Goal: Obtain resource: Obtain resource

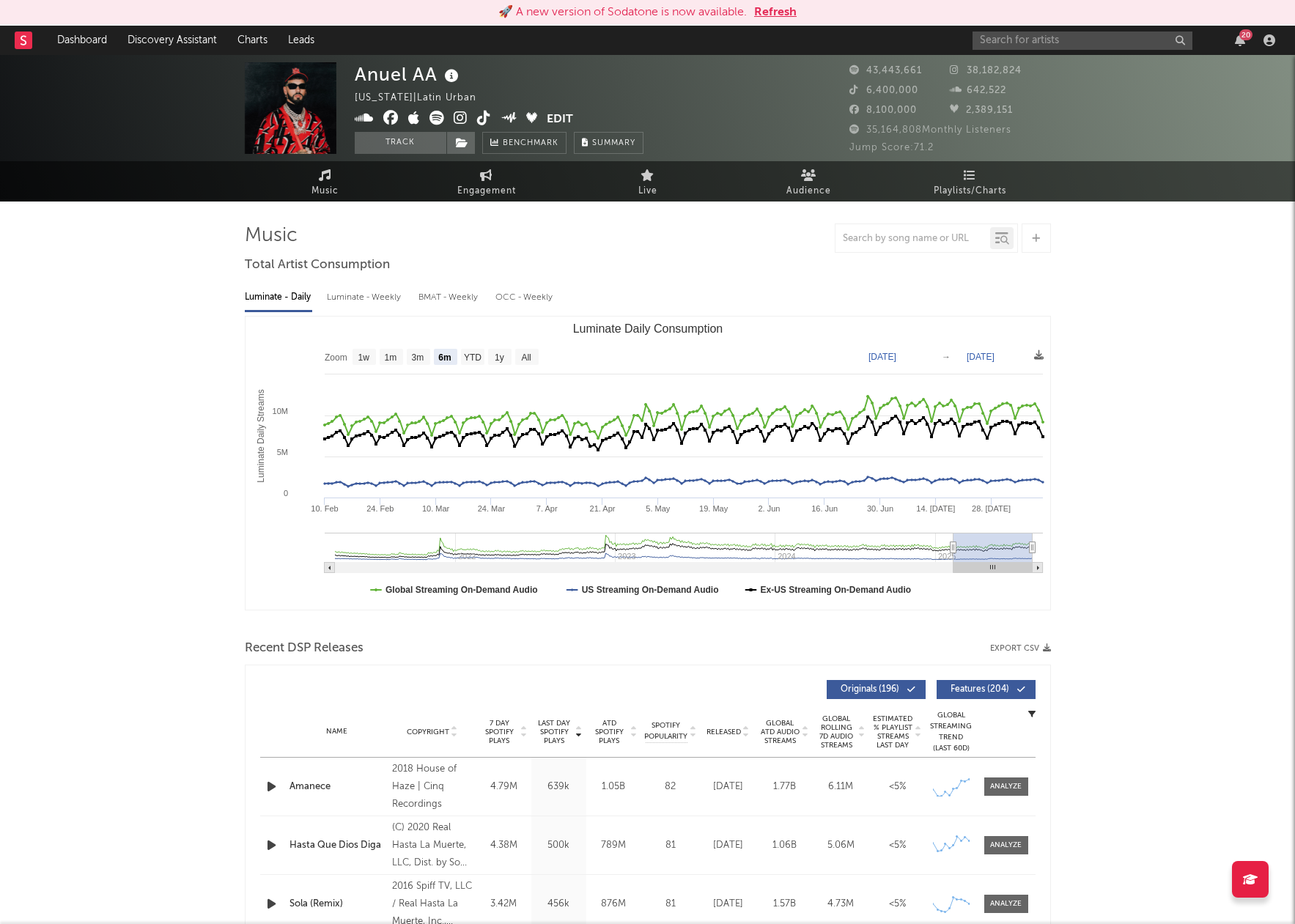
select select "6m"
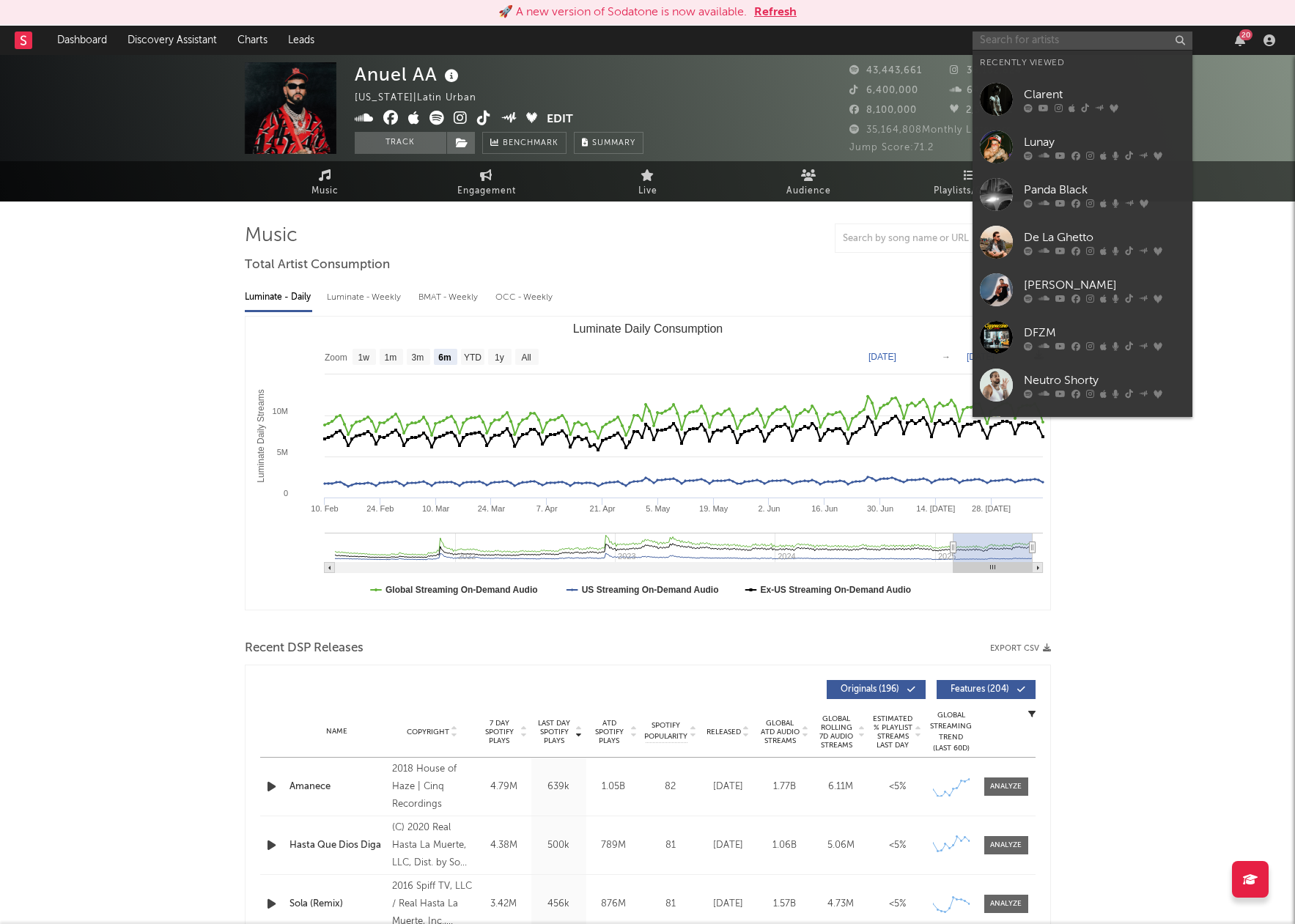
click at [1022, 39] on input "text" at bounding box center [1083, 41] width 220 height 19
paste input "45GBABY"
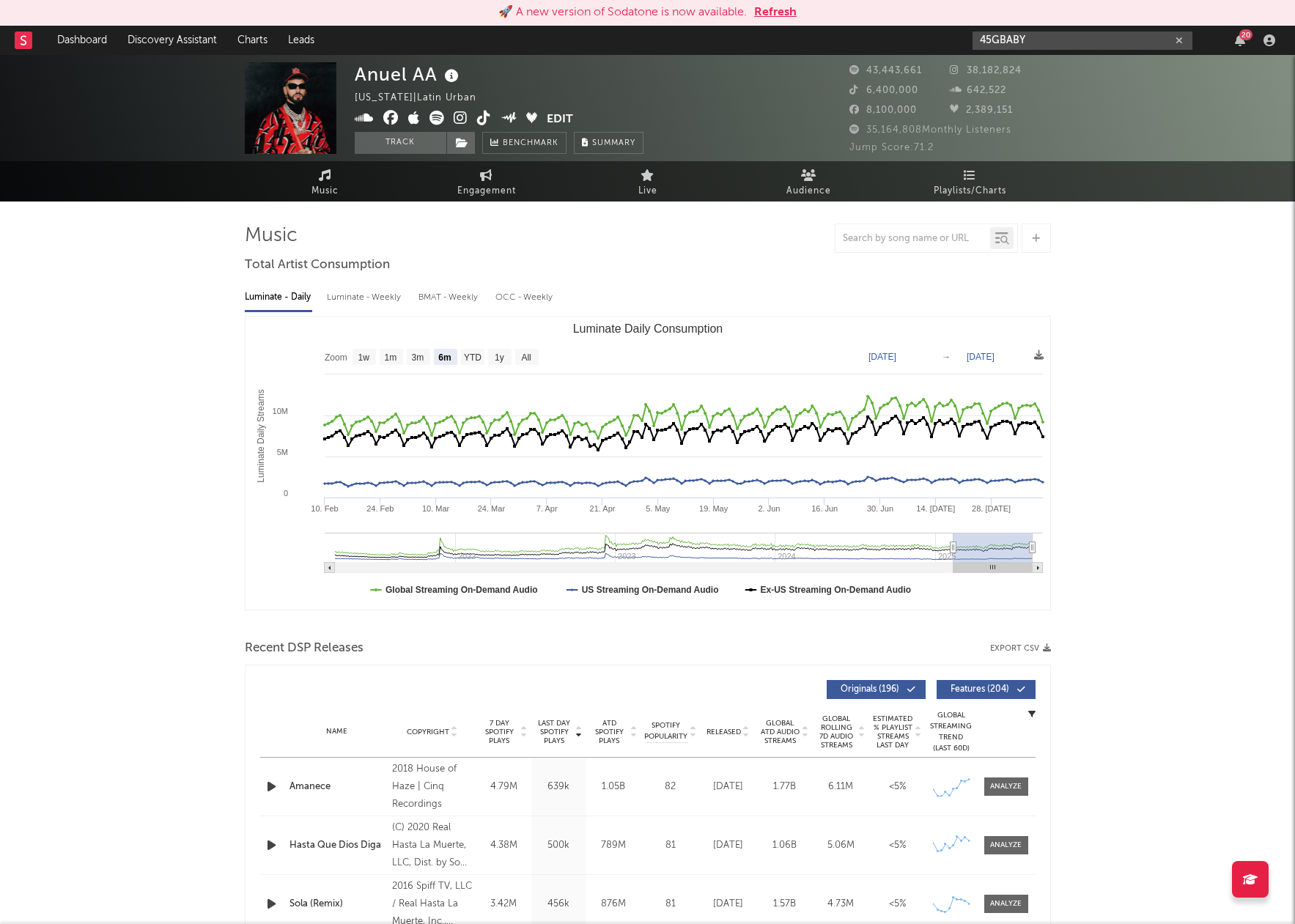
type input "45GBABY"
click at [1180, 41] on icon "button" at bounding box center [1179, 41] width 7 height 9
type input "917rack"
click at [1032, 66] on div "917 Rackz" at bounding box center [1104, 69] width 161 height 18
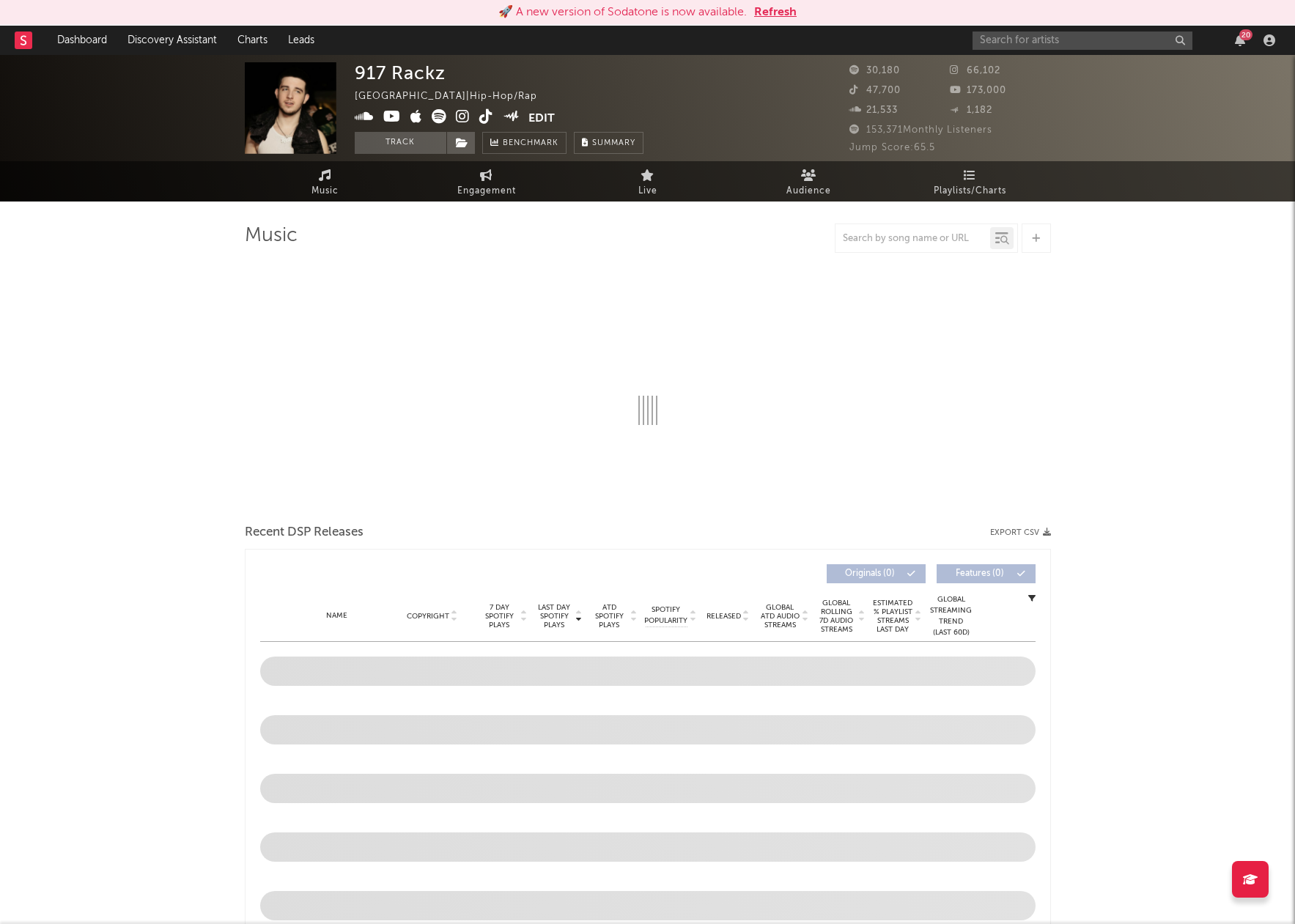
select select "6m"
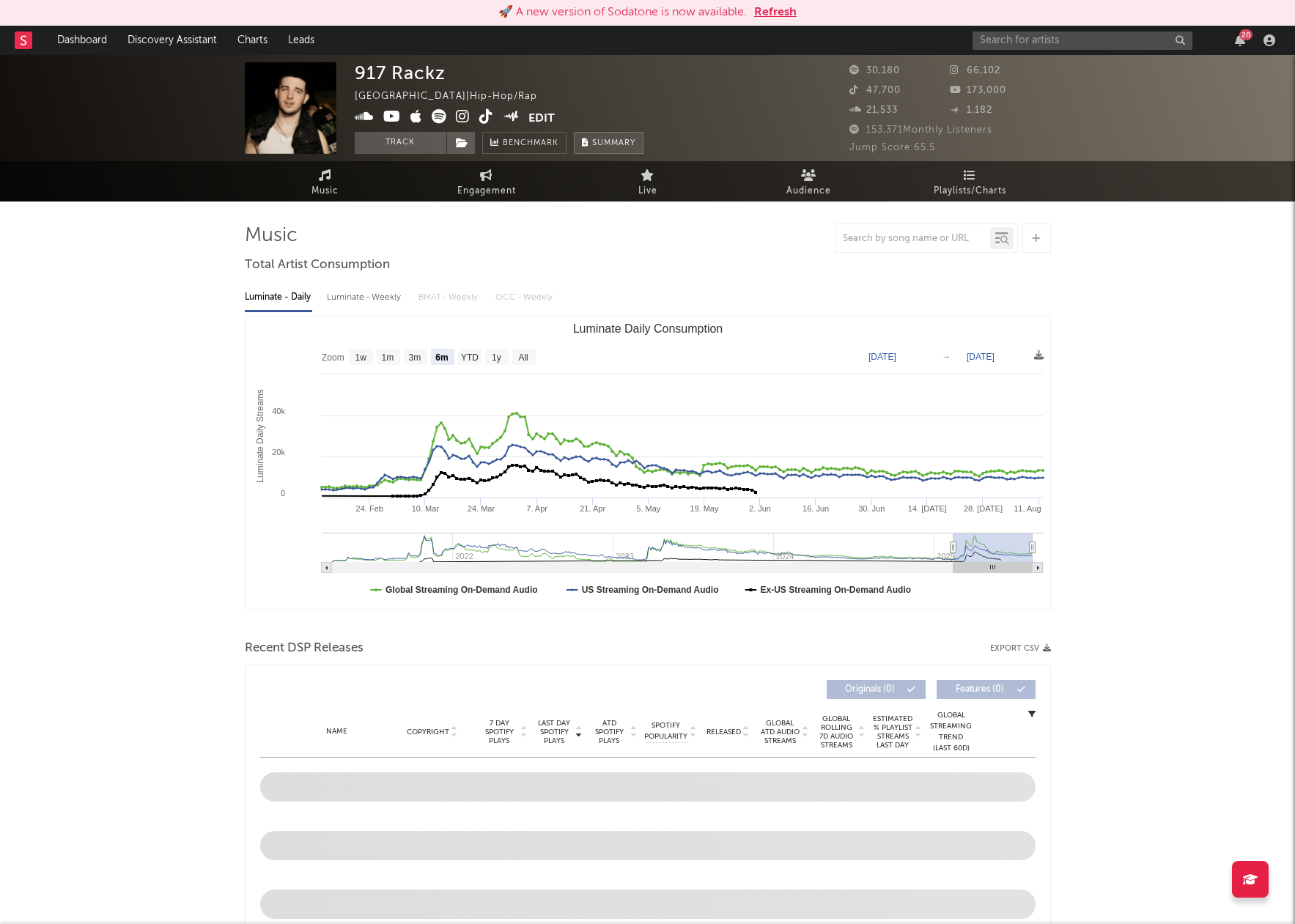
click at [633, 133] on button "Summary" at bounding box center [609, 143] width 69 height 22
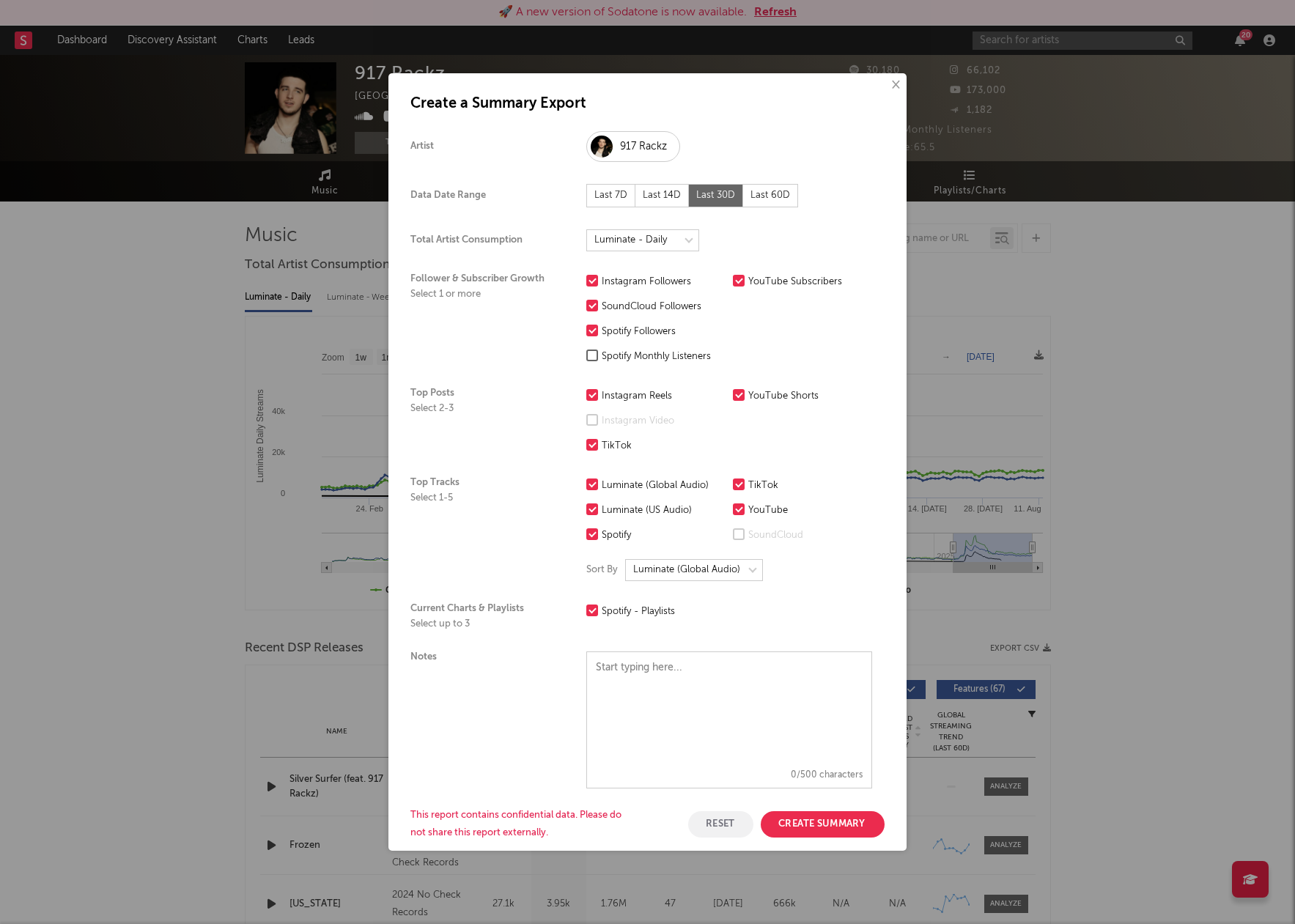
click at [1127, 246] on div "× Create a Summary Export Artist 917 Rackz Data Date Range Last 7D Last 14D Las…" at bounding box center [647, 462] width 1295 height 924
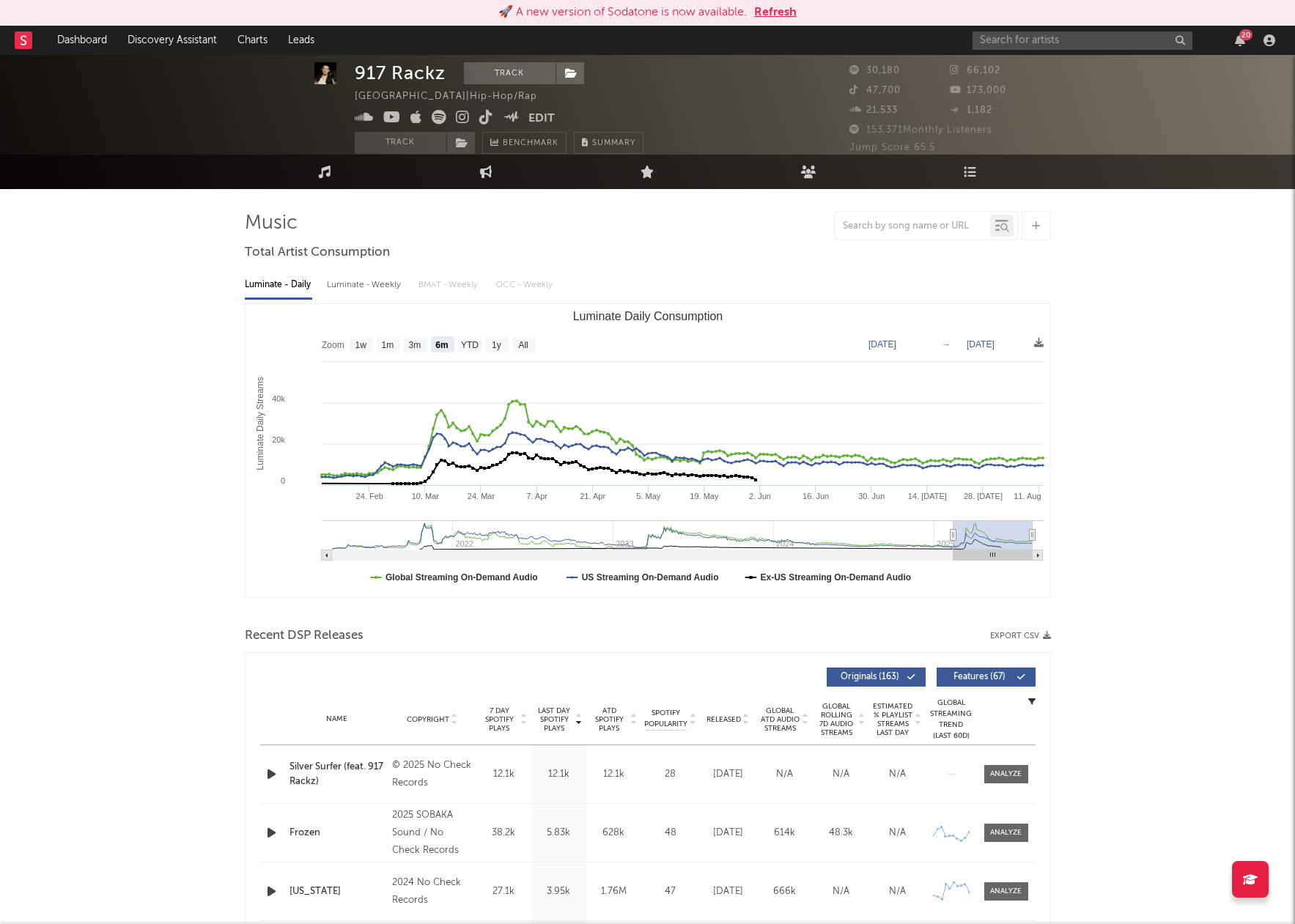
click at [553, 120] on button "Edit" at bounding box center [541, 119] width 26 height 19
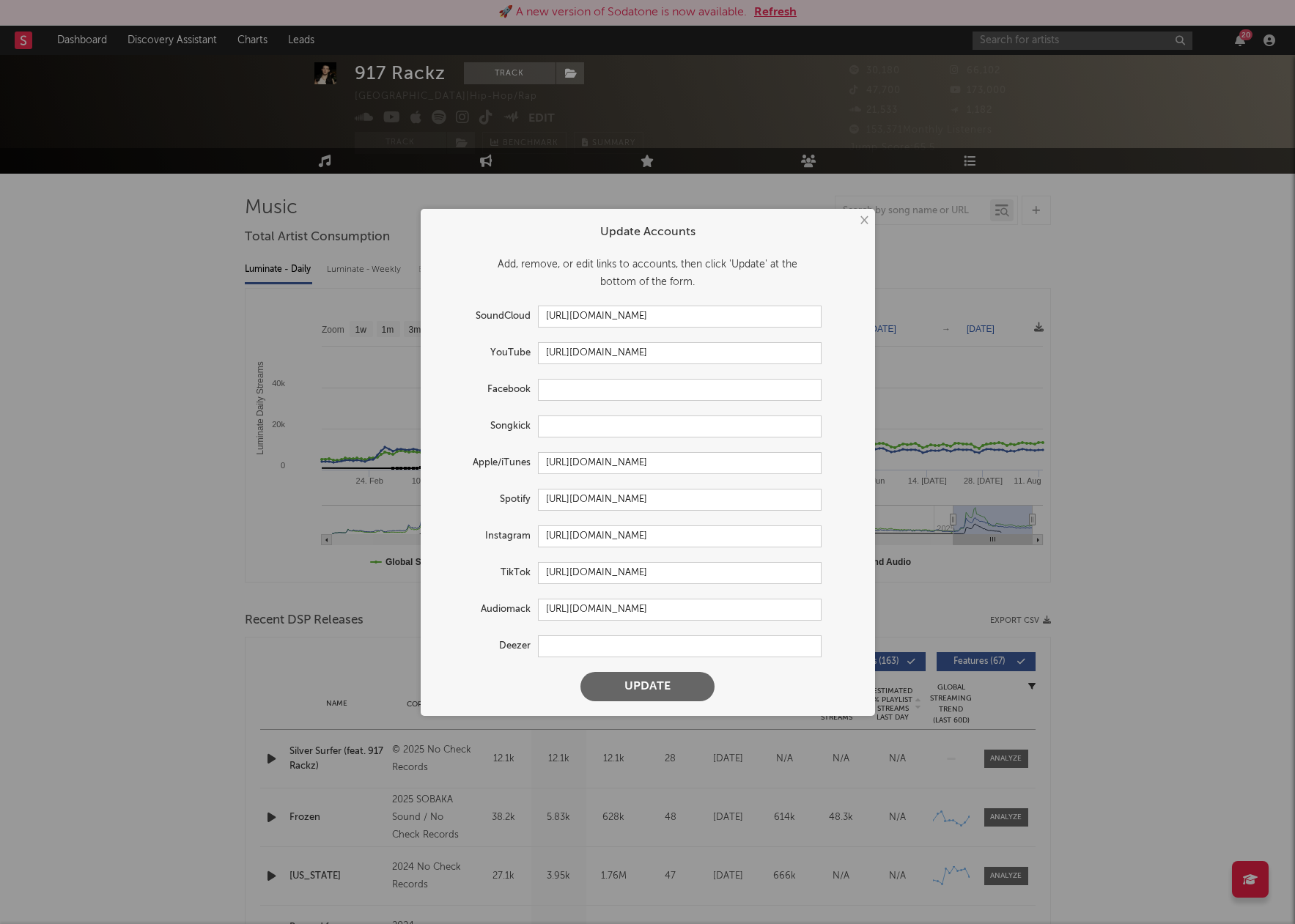
scroll to position [39, 0]
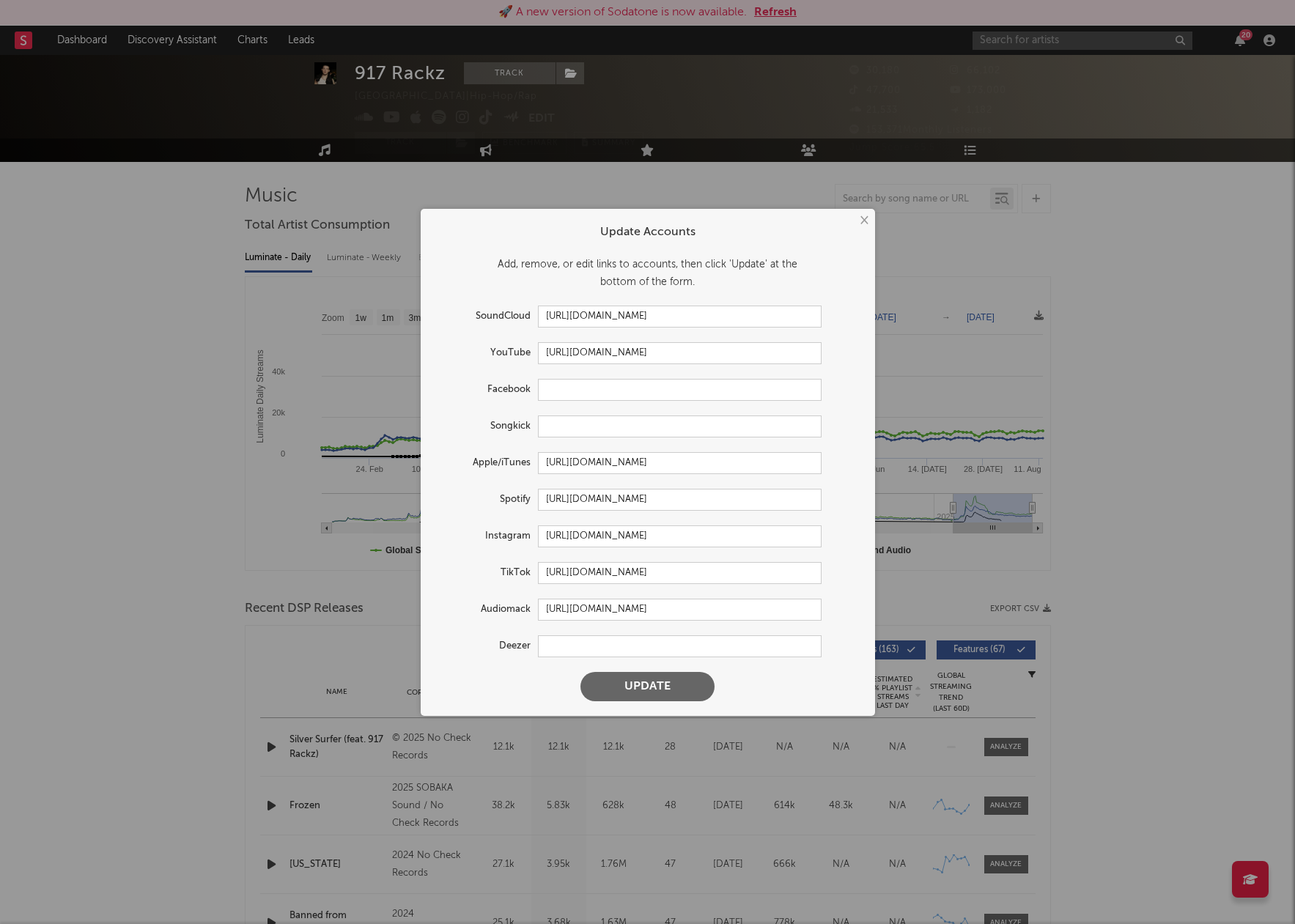
click at [866, 217] on button "×" at bounding box center [863, 220] width 16 height 16
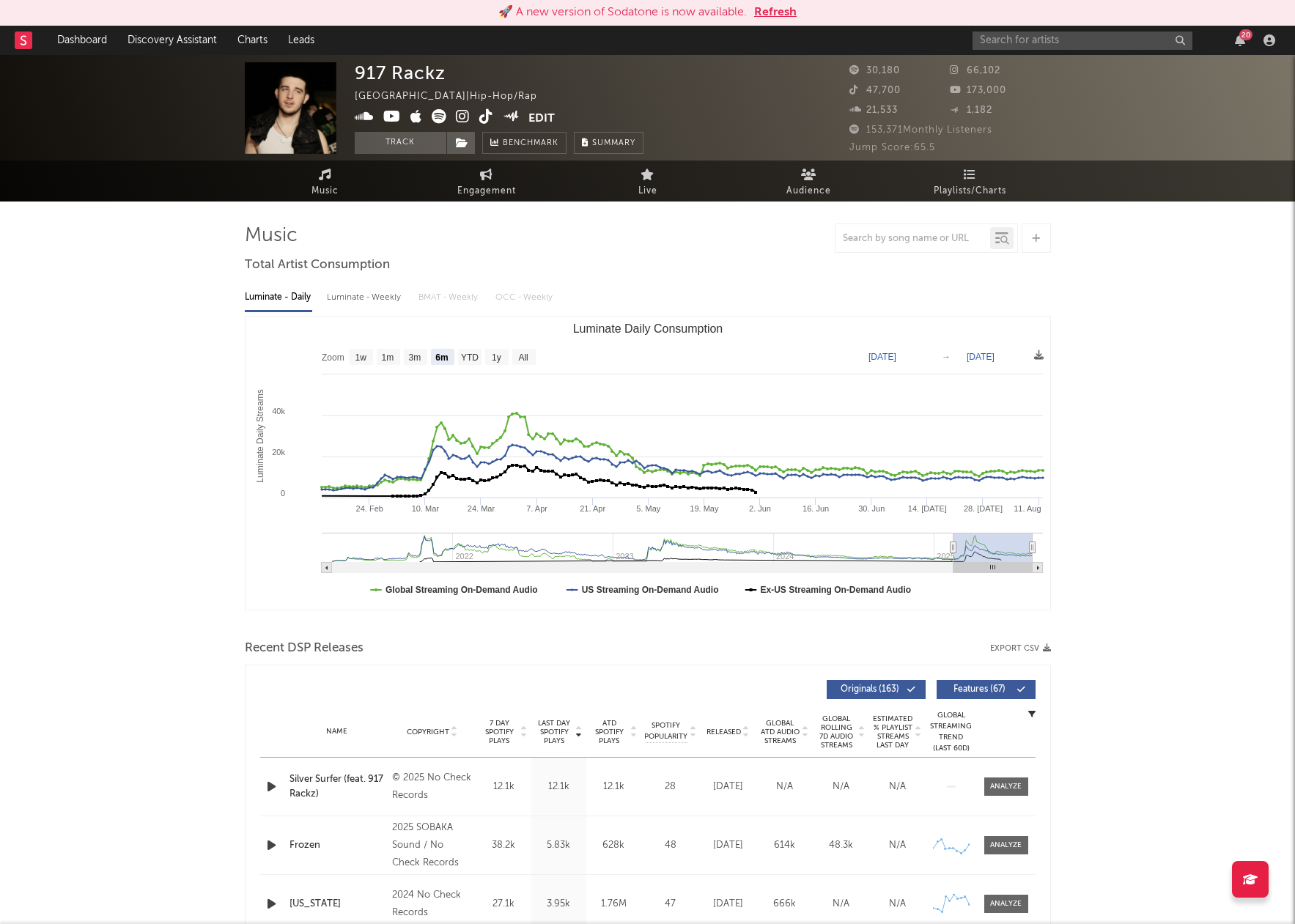
scroll to position [0, 0]
